Goal: Information Seeking & Learning: Understand process/instructions

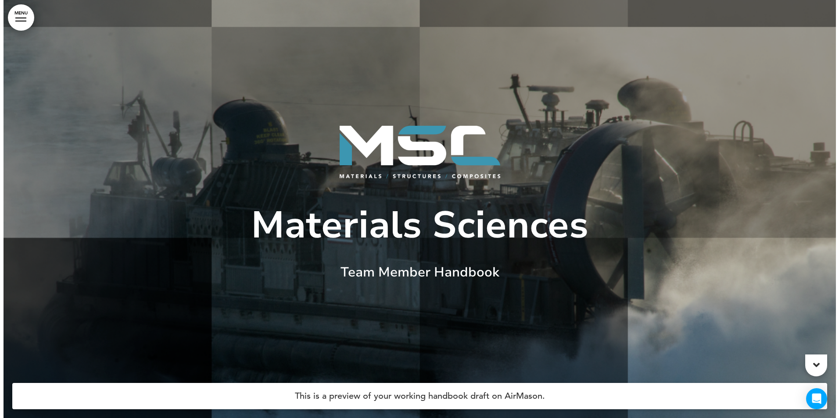
scroll to position [44, 0]
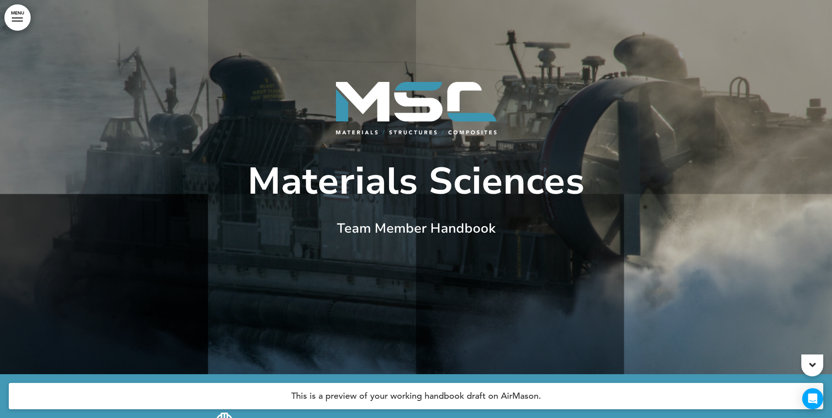
click at [14, 9] on link "MENU" at bounding box center [17, 17] width 26 height 26
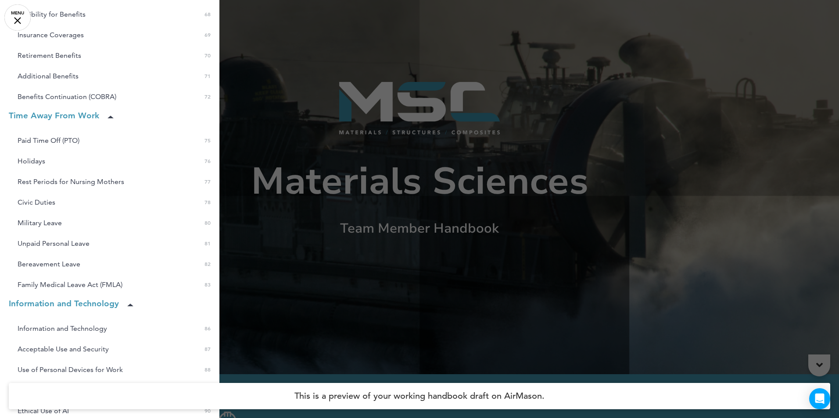
scroll to position [1316, 0]
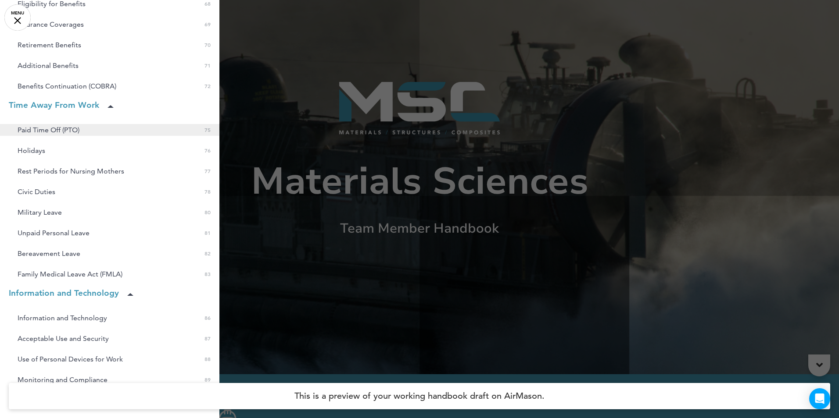
click at [30, 129] on span "Paid Time Off (PTO)" at bounding box center [49, 129] width 62 height 7
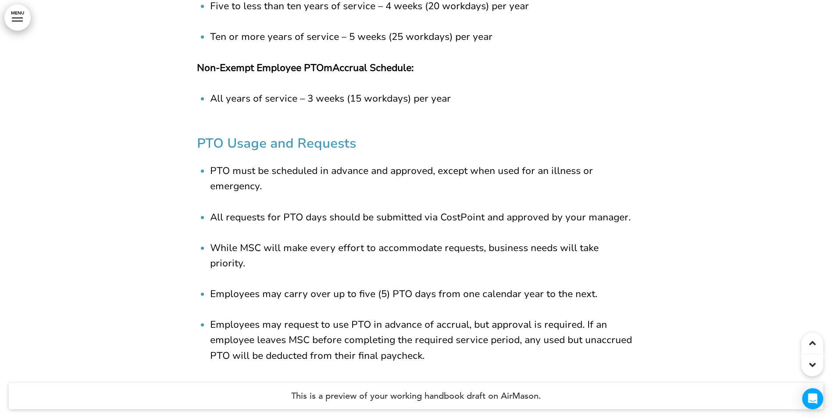
scroll to position [40157, 0]
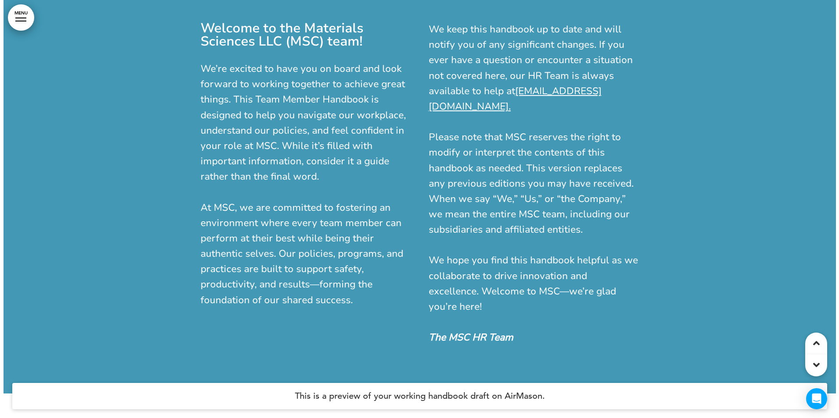
scroll to position [570, 0]
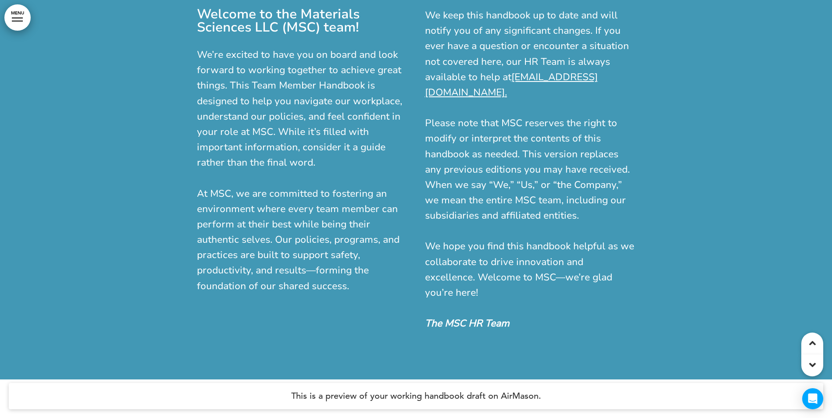
click at [17, 19] on link "MENU" at bounding box center [17, 17] width 26 height 26
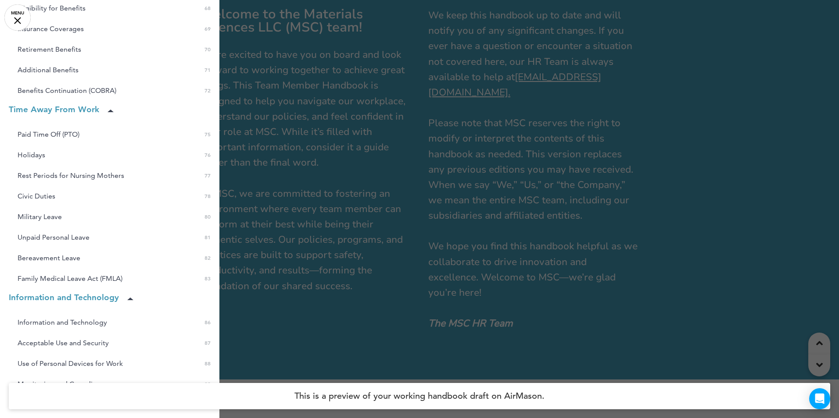
scroll to position [1281, 0]
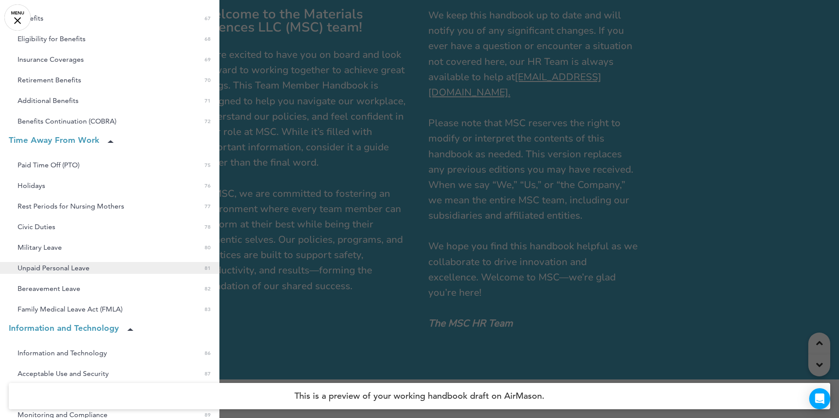
click at [57, 268] on span "Unpaid Personal Leave" at bounding box center [54, 267] width 72 height 7
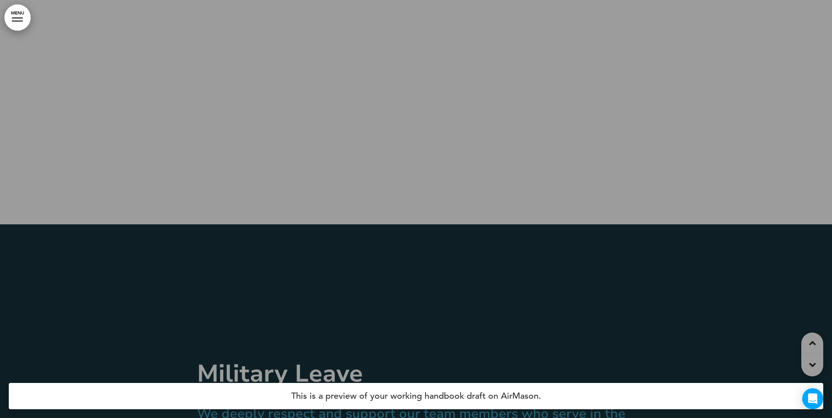
scroll to position [43480, 0]
